Goal: Task Accomplishment & Management: Manage account settings

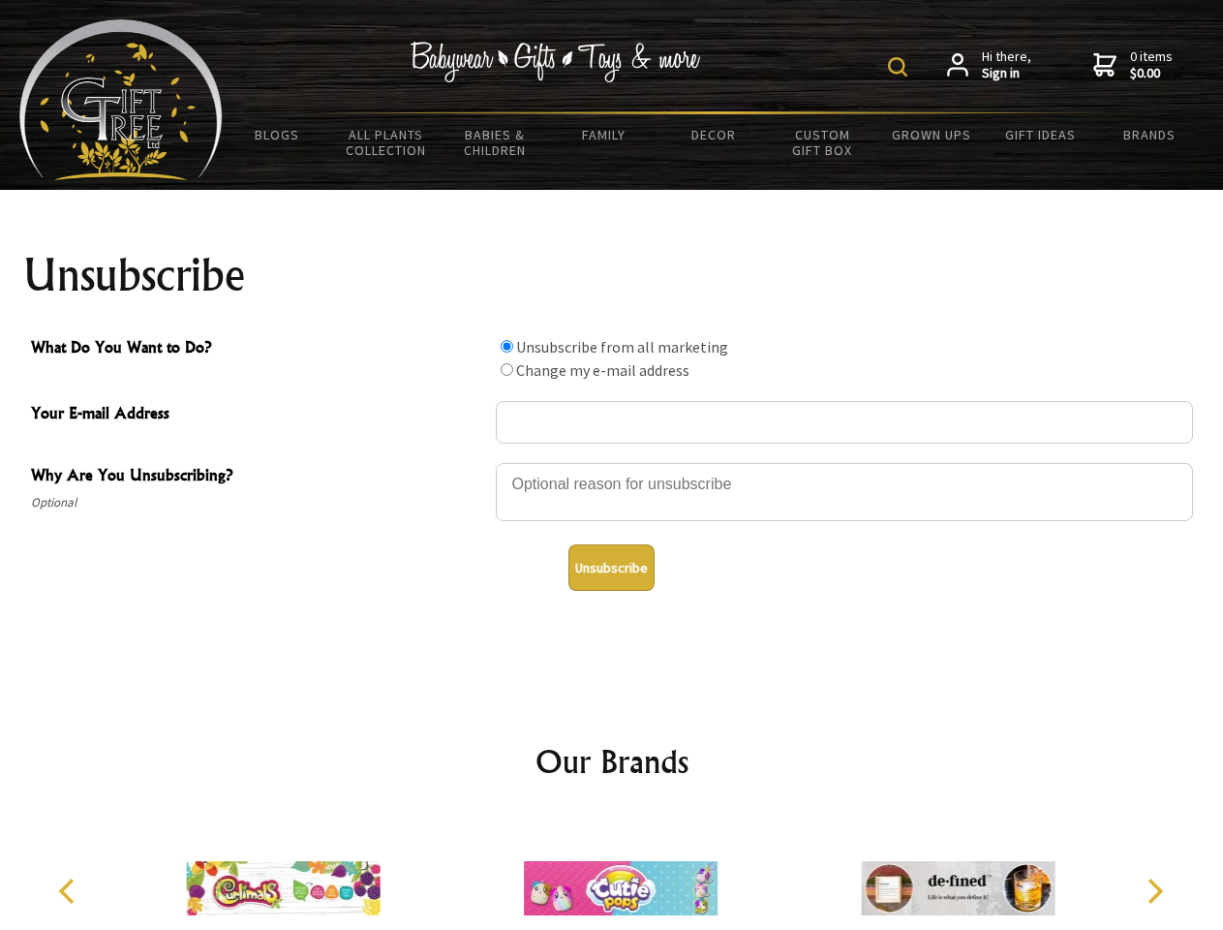
click at [901, 67] on img at bounding box center [897, 66] width 19 height 19
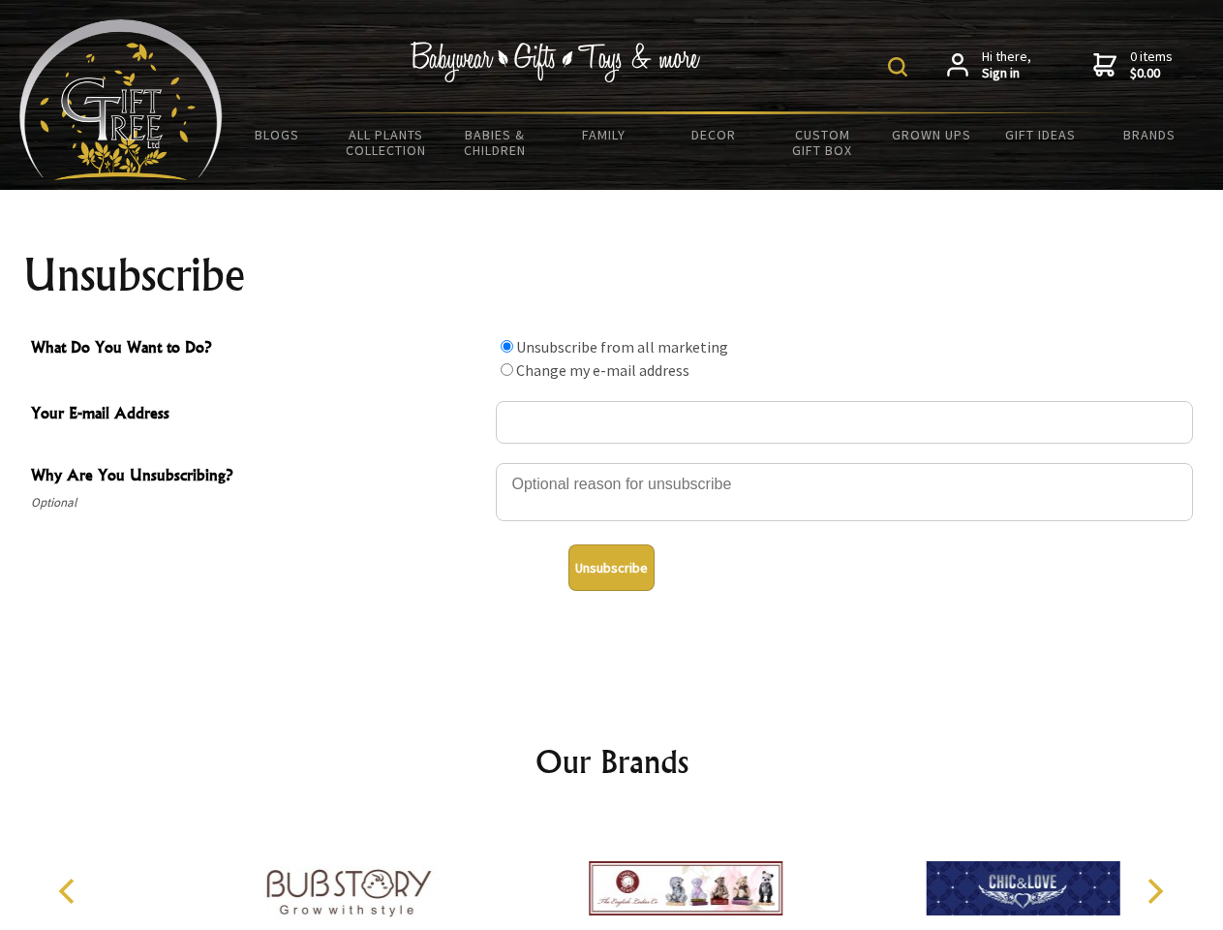
click at [901, 67] on img at bounding box center [897, 66] width 19 height 19
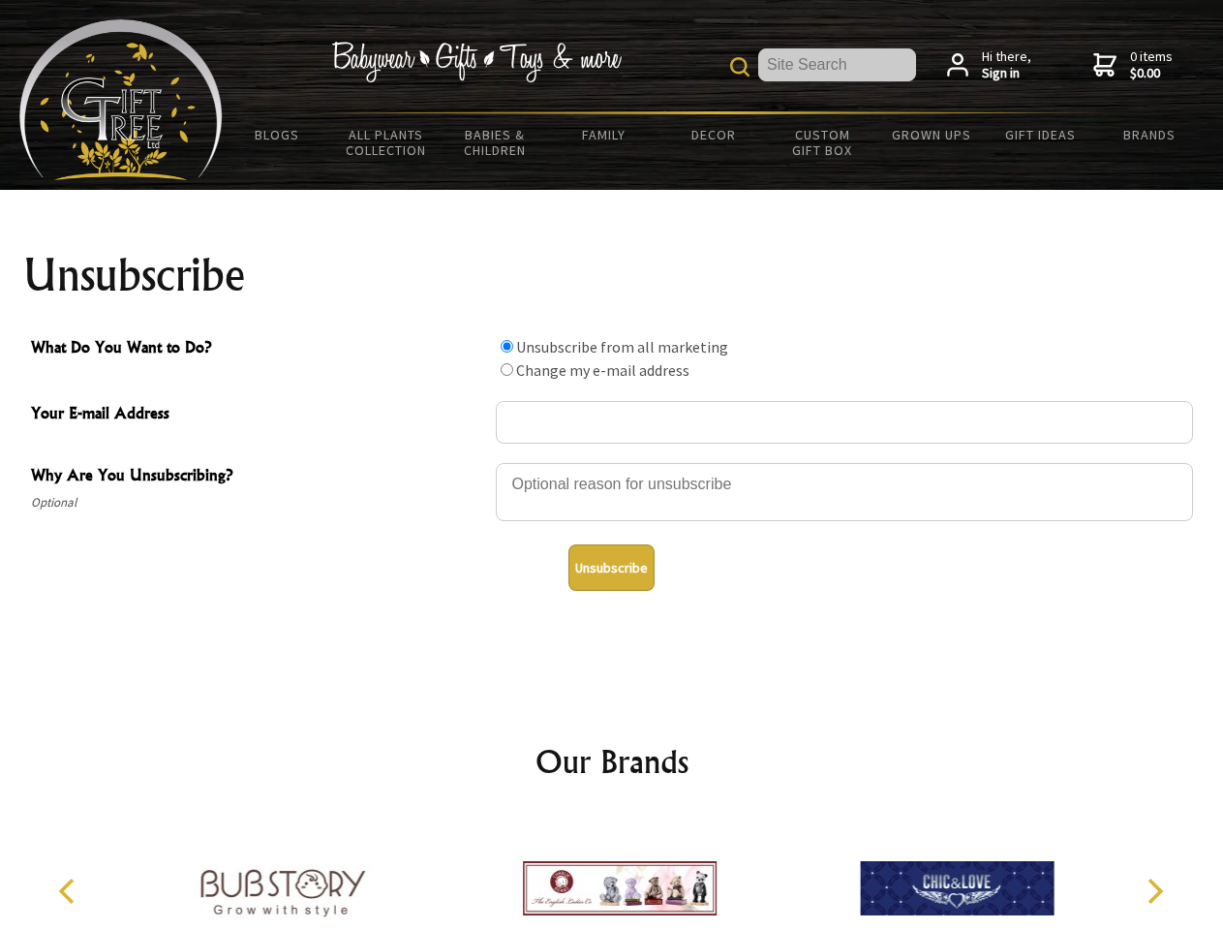
click at [612, 462] on div at bounding box center [844, 495] width 697 height 68
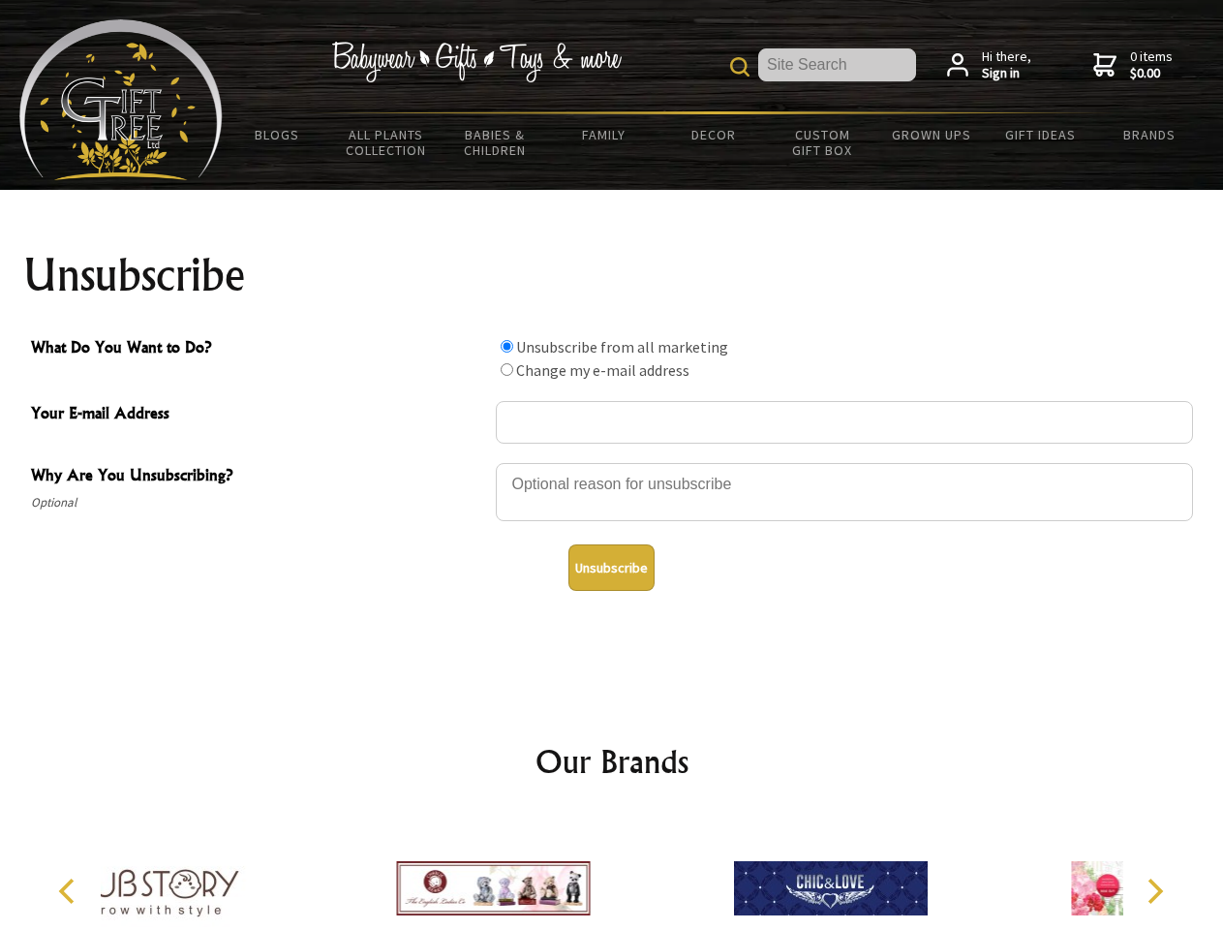
click at [507, 346] on input "What Do You Want to Do?" at bounding box center [507, 346] width 13 height 13
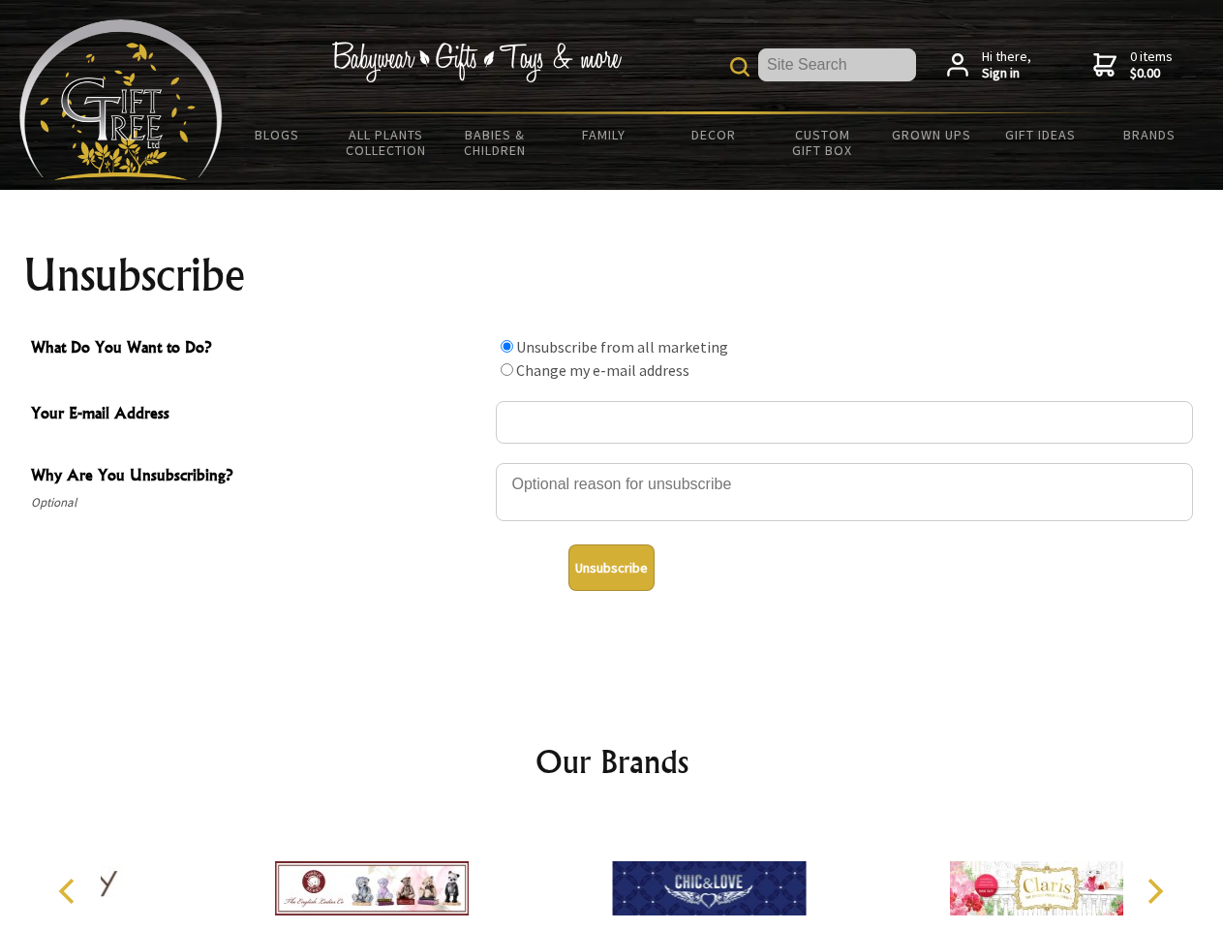
click at [507, 369] on input "What Do You Want to Do?" at bounding box center [507, 369] width 13 height 13
radio input "true"
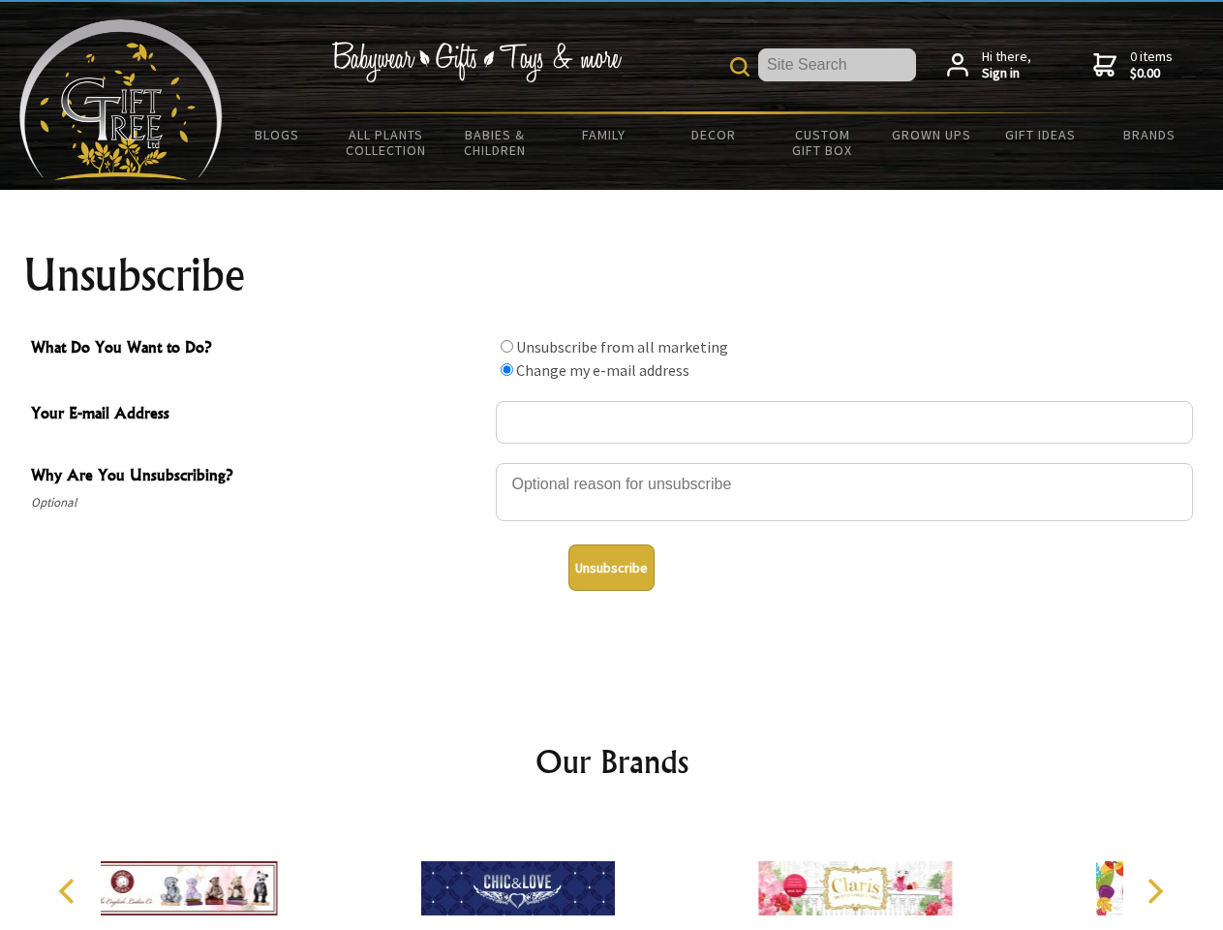
click at [611, 568] on button "Unsubscribe" at bounding box center [612, 567] width 86 height 46
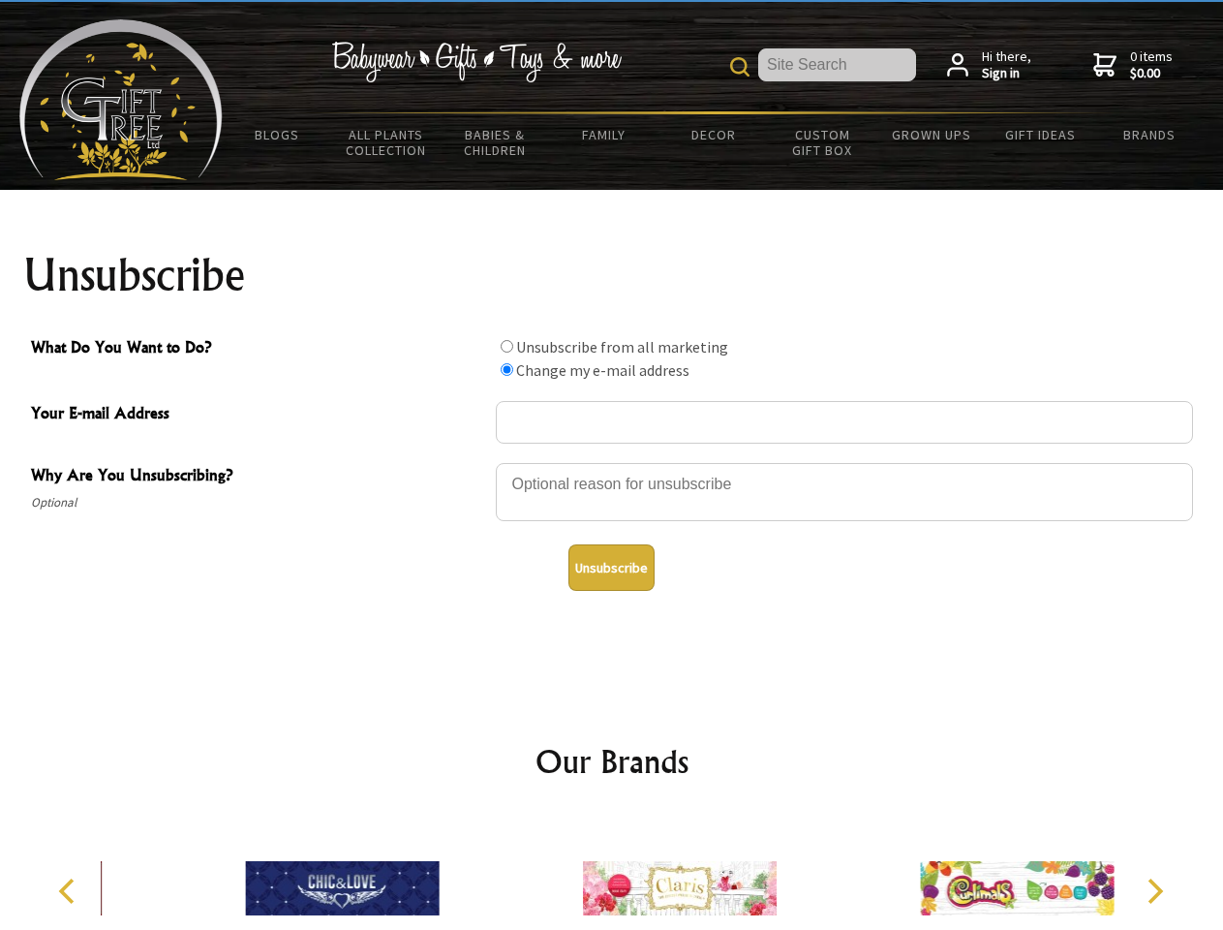
click at [70, 891] on icon "Previous" at bounding box center [68, 891] width 25 height 25
click at [1155, 891] on icon "Next" at bounding box center [1153, 891] width 25 height 25
